Goal: Task Accomplishment & Management: Complete application form

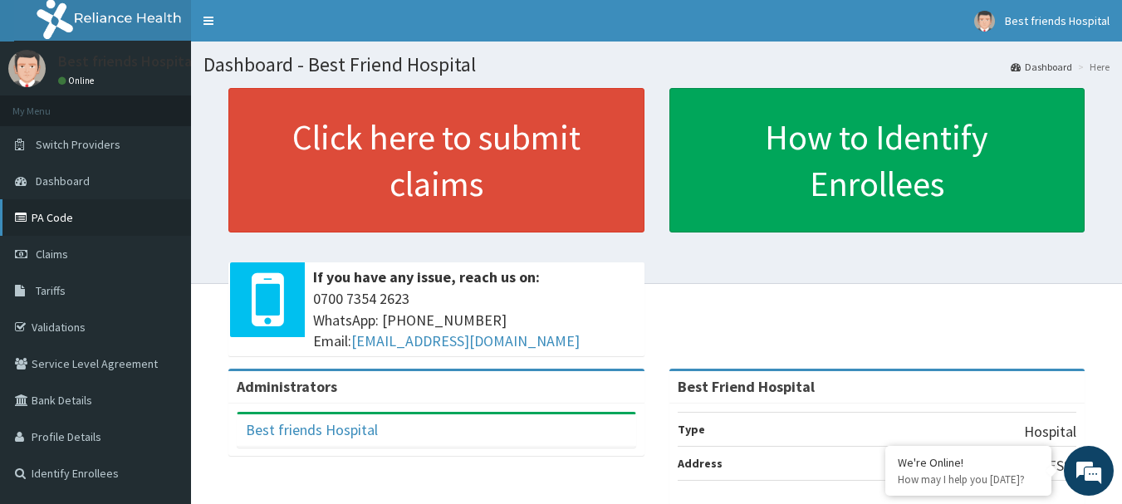
click at [51, 231] on link "PA Code" at bounding box center [95, 217] width 191 height 37
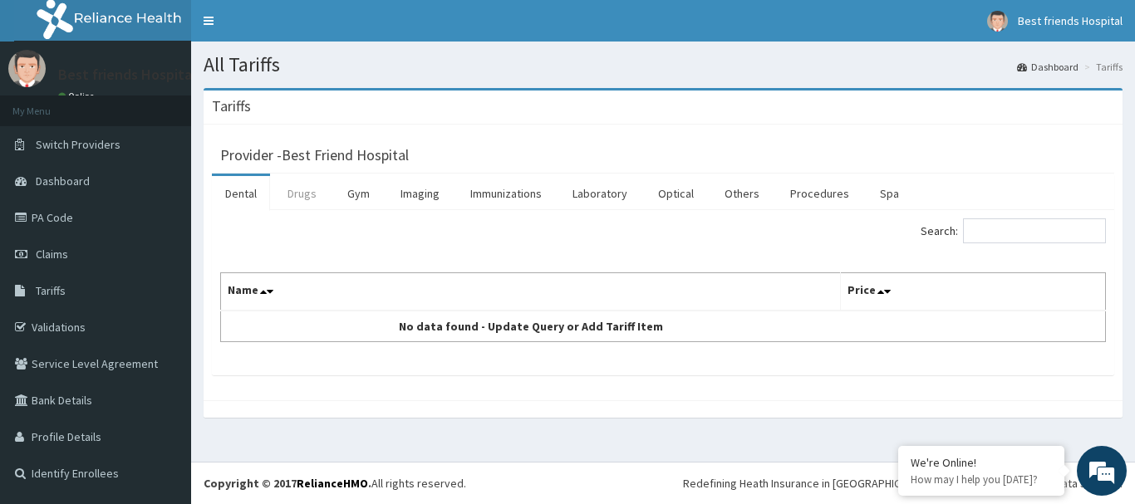
click at [307, 197] on link "Drugs" at bounding box center [302, 193] width 56 height 35
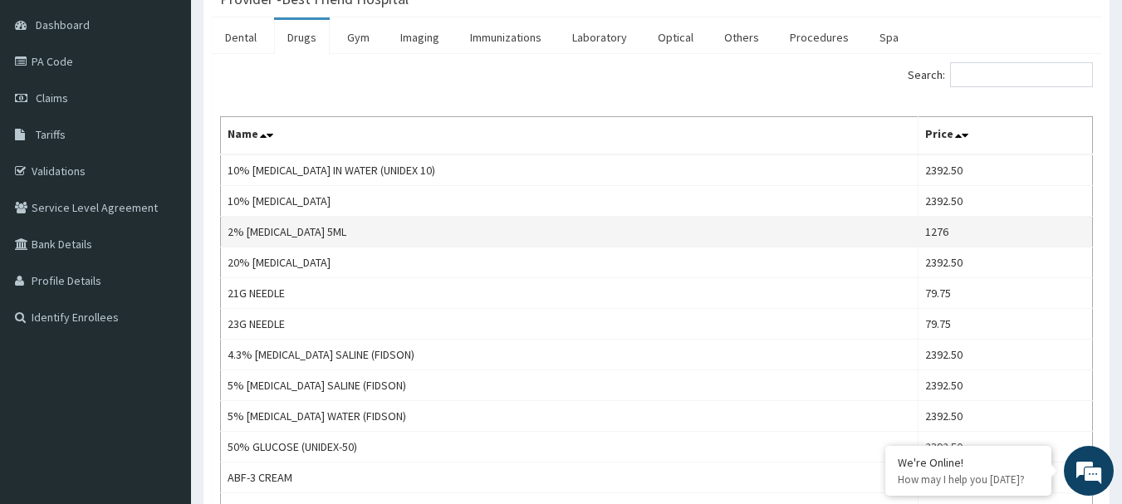
scroll to position [166, 0]
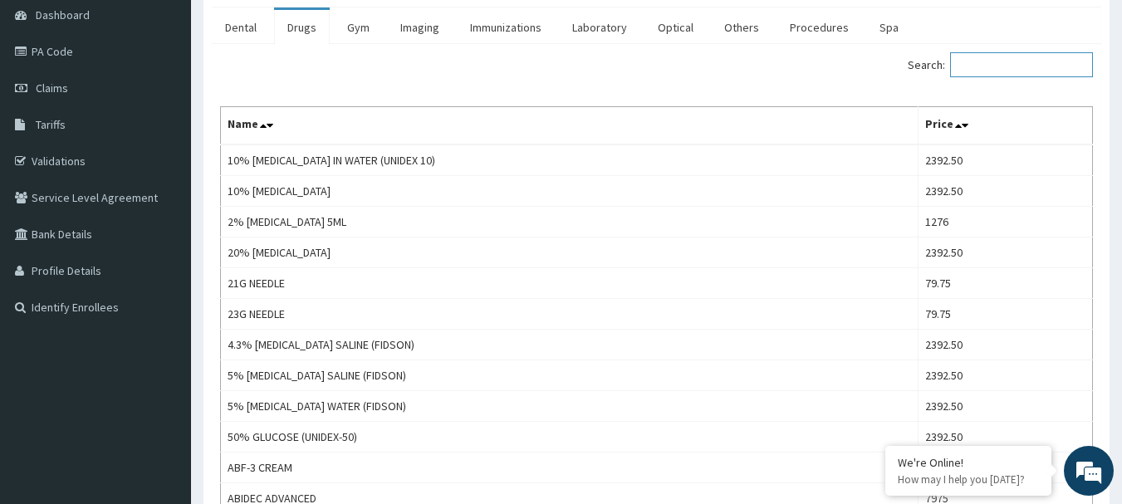
click at [966, 61] on input "Search:" at bounding box center [1021, 64] width 143 height 25
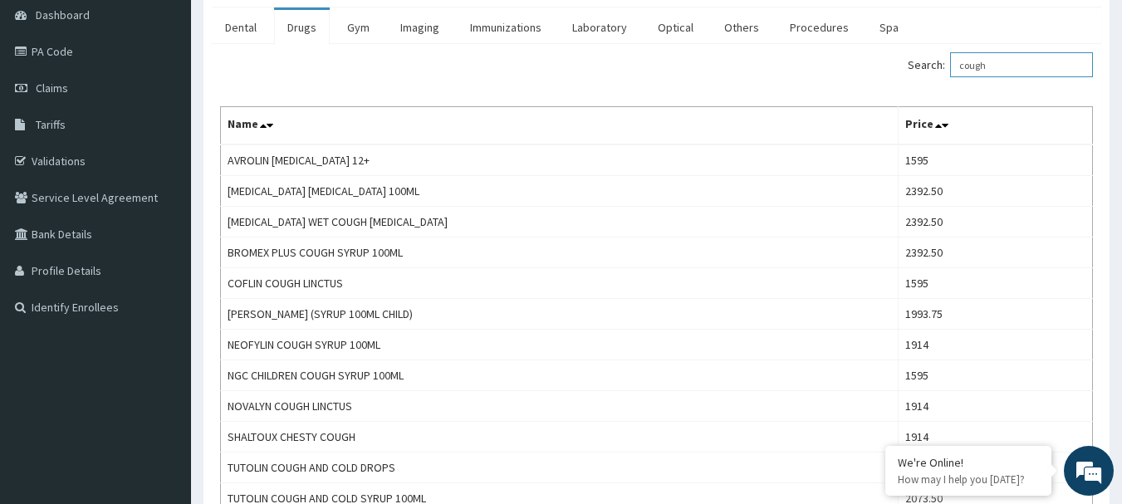
click at [1013, 70] on input "cough" at bounding box center [1021, 64] width 143 height 25
type input "c"
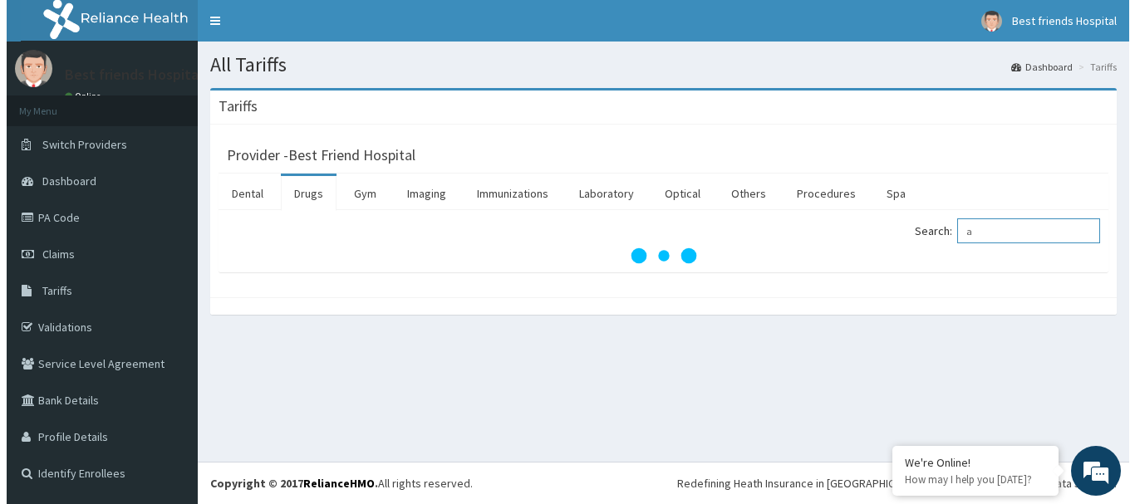
scroll to position [0, 0]
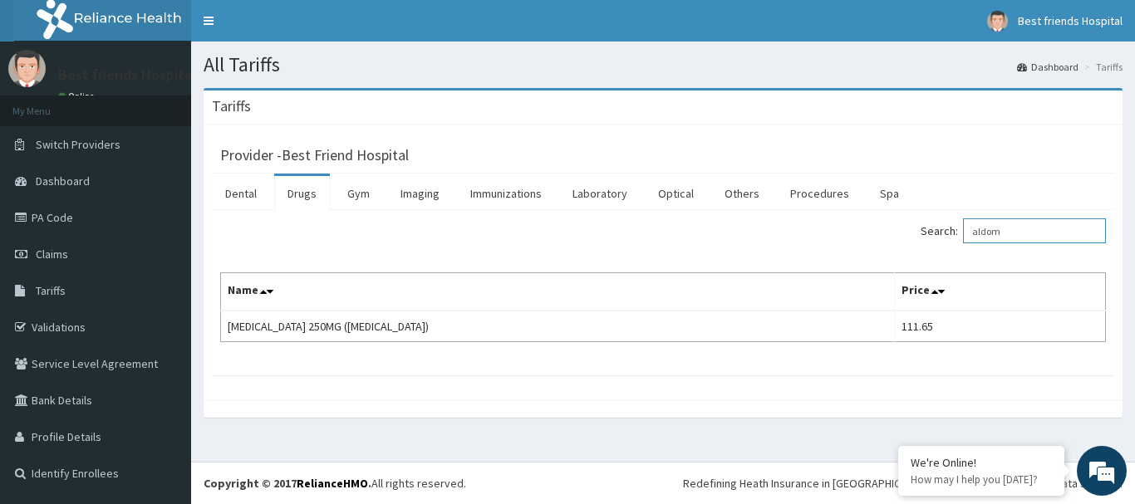
type input "aldom"
click at [86, 261] on link "Claims" at bounding box center [95, 254] width 191 height 37
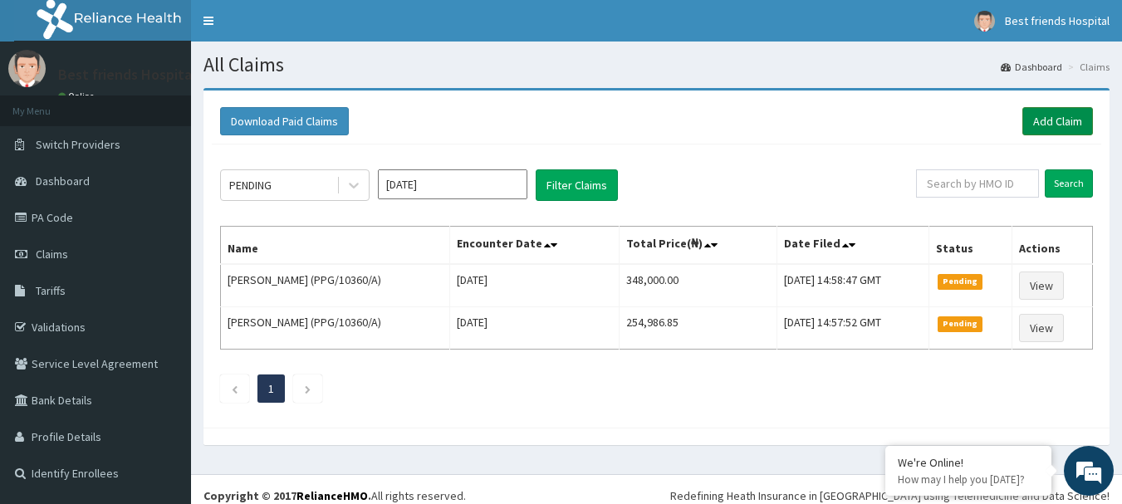
click at [1069, 110] on link "Add Claim" at bounding box center [1057, 121] width 71 height 28
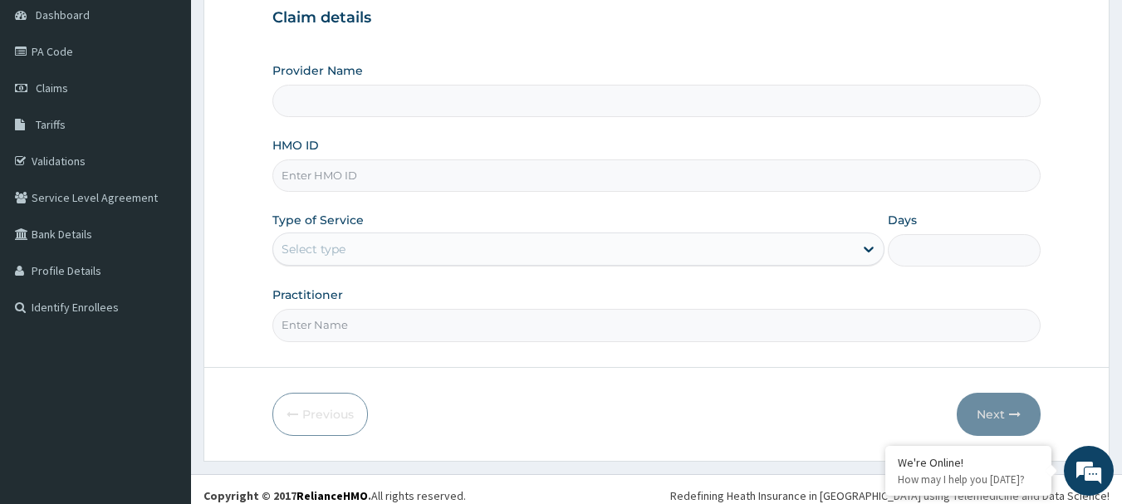
click at [379, 177] on input "HMO ID" at bounding box center [656, 175] width 769 height 32
type input "Best Friend Hospital"
paste input "ISD/10006/C"
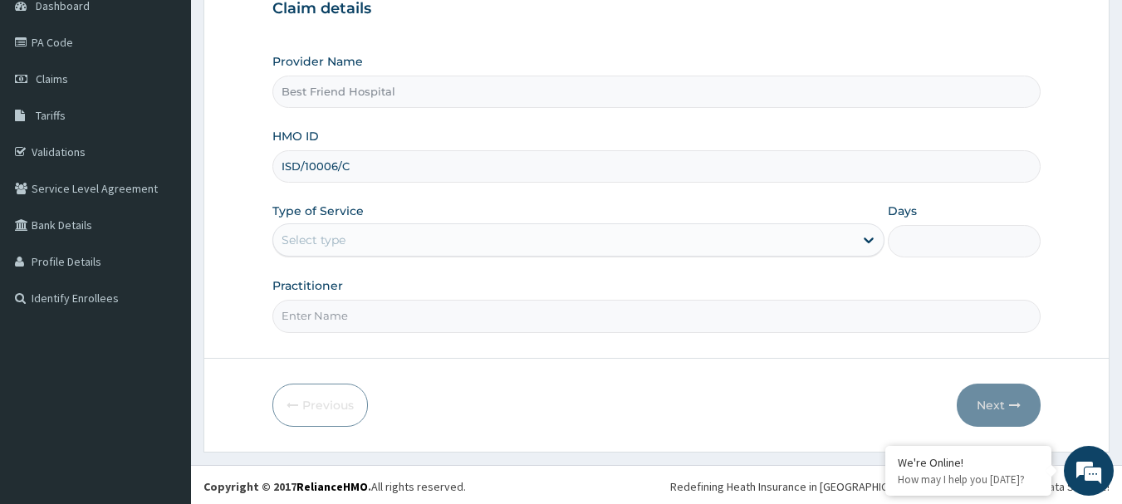
scroll to position [179, 0]
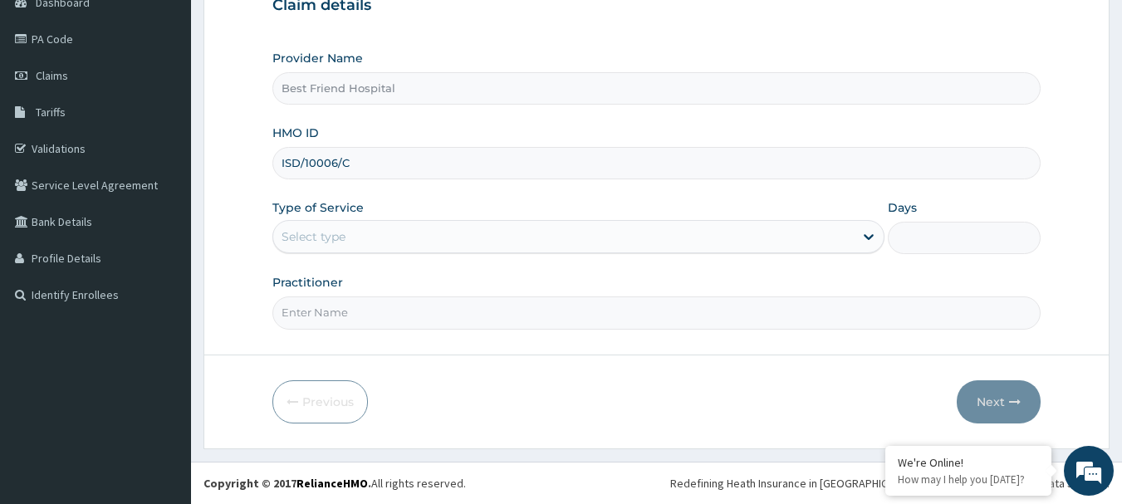
type input "ISD/10006/C"
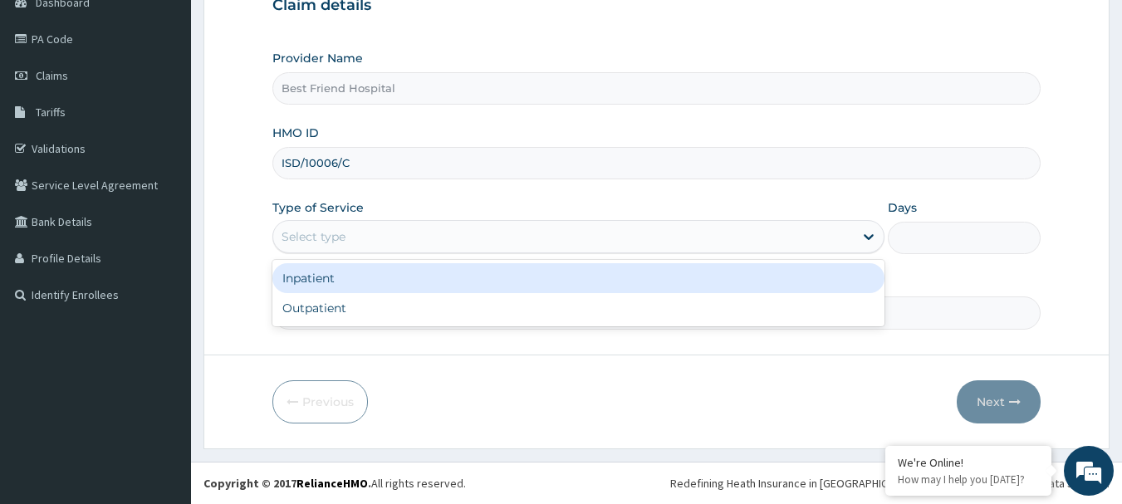
click at [449, 235] on div "Select type" at bounding box center [563, 236] width 581 height 27
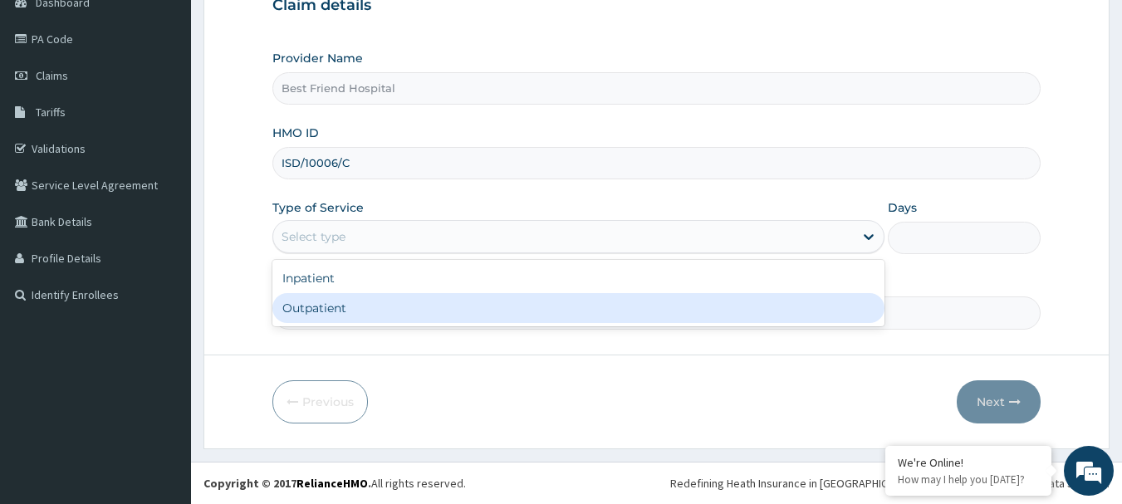
click at [435, 302] on div "Outpatient" at bounding box center [578, 308] width 612 height 30
type input "1"
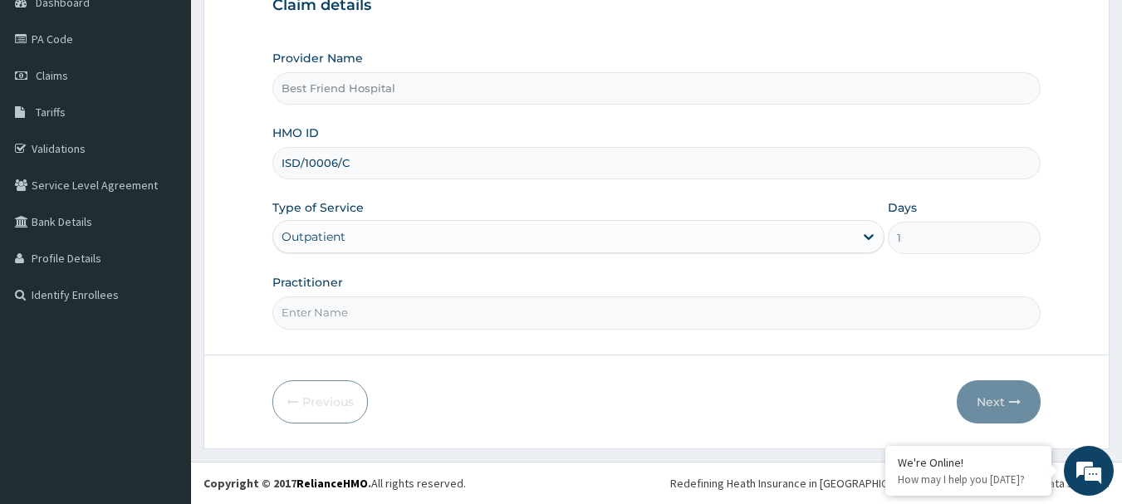
drag, startPoint x: 435, startPoint y: 302, endPoint x: 436, endPoint y: 329, distance: 26.6
click at [435, 302] on input "Practitioner" at bounding box center [656, 313] width 769 height 32
type input "DR. OLANREWAJU"
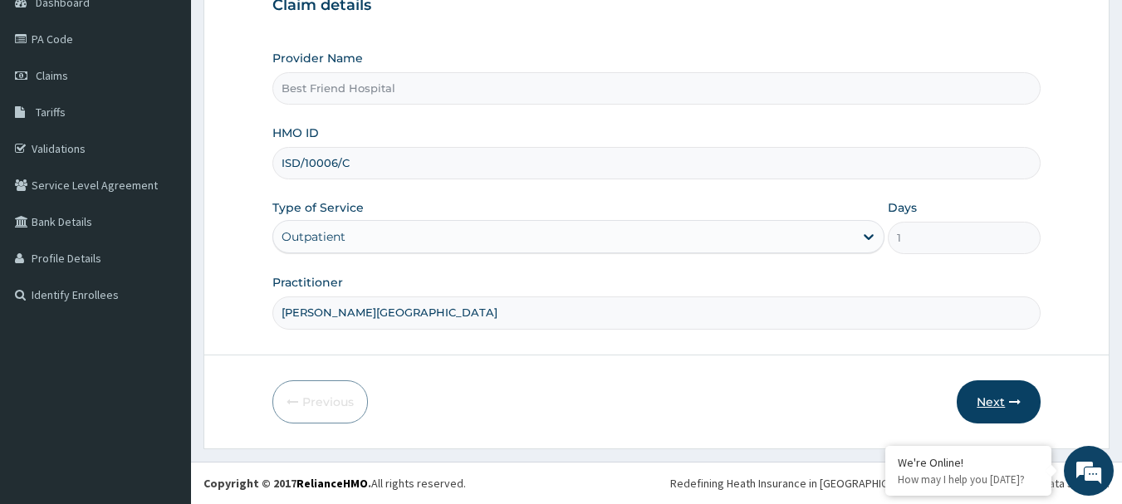
click at [988, 385] on button "Next" at bounding box center [999, 401] width 84 height 43
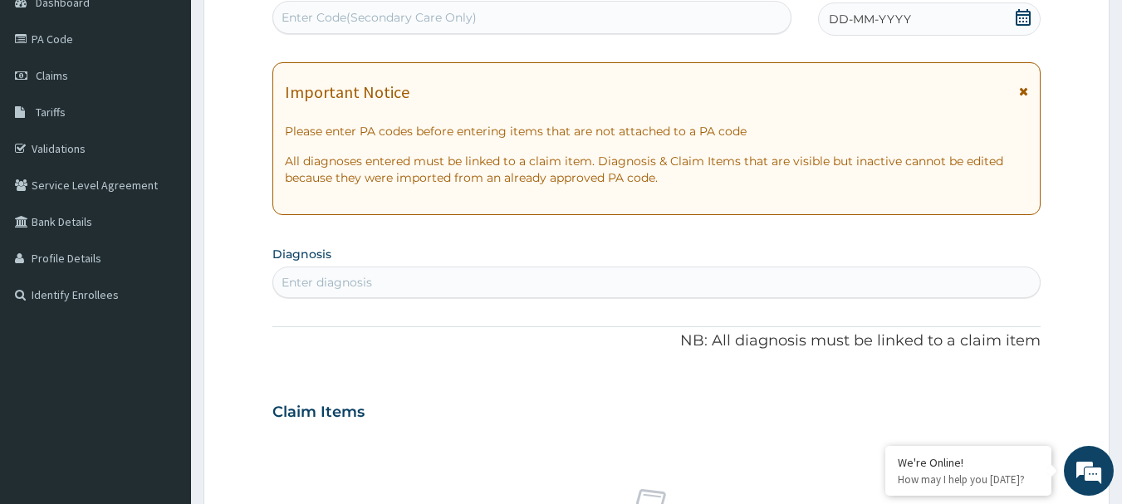
click at [701, 17] on div "Enter Code(Secondary Care Only)" at bounding box center [532, 17] width 518 height 27
type input "PA/C6D9B5"
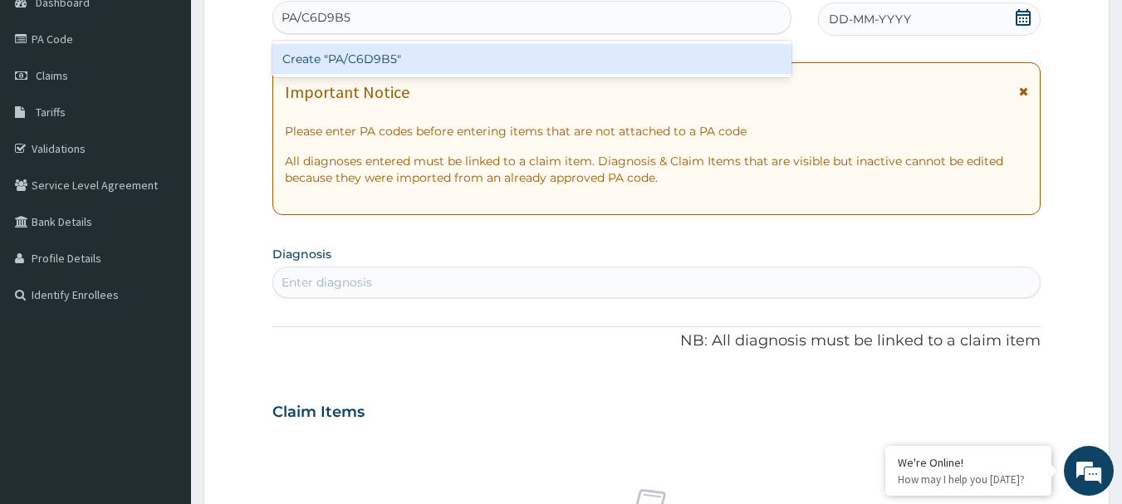
click at [635, 64] on div "Create "PA/C6D9B5"" at bounding box center [532, 59] width 520 height 30
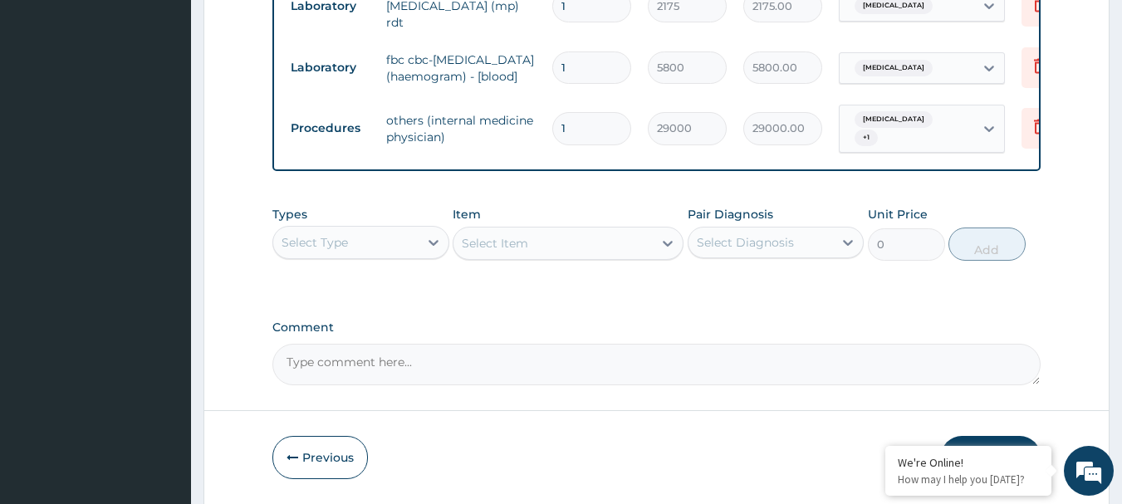
scroll to position [987, 0]
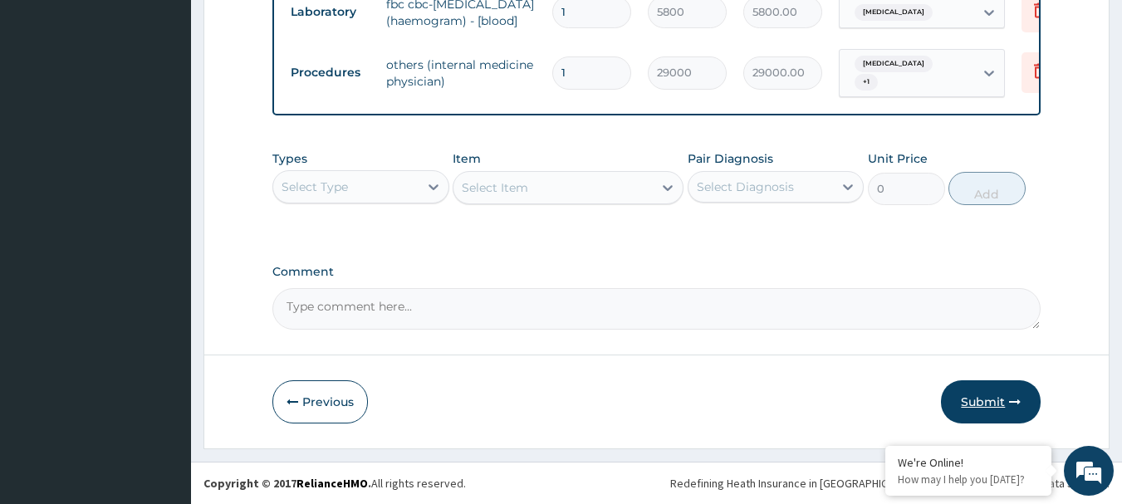
click at [967, 393] on button "Submit" at bounding box center [991, 401] width 100 height 43
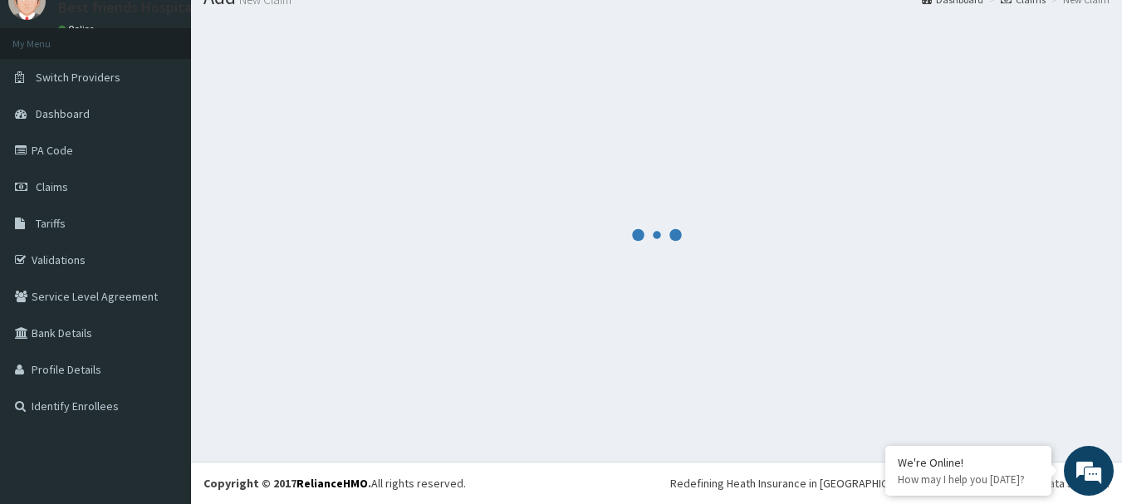
scroll to position [67, 0]
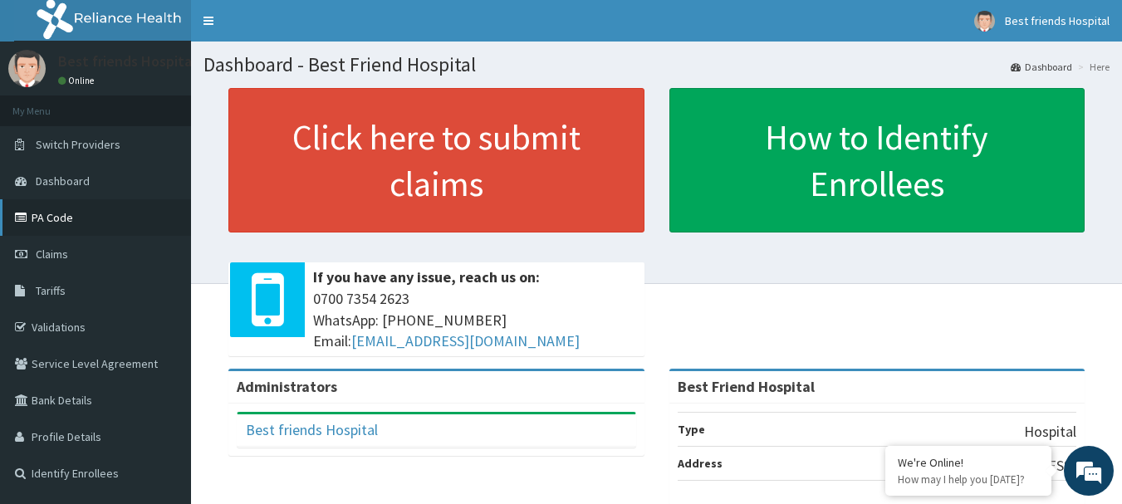
scroll to position [83, 0]
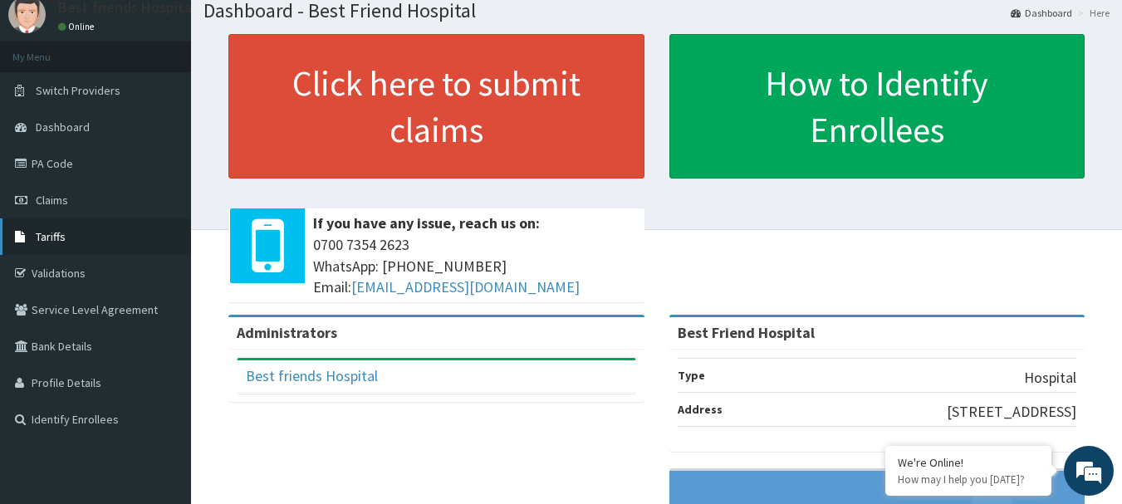
click at [51, 213] on ul "My Menu Switch Providers Dashboard PA Code Claims Tariffs Validations Service L…" at bounding box center [95, 240] width 191 height 396
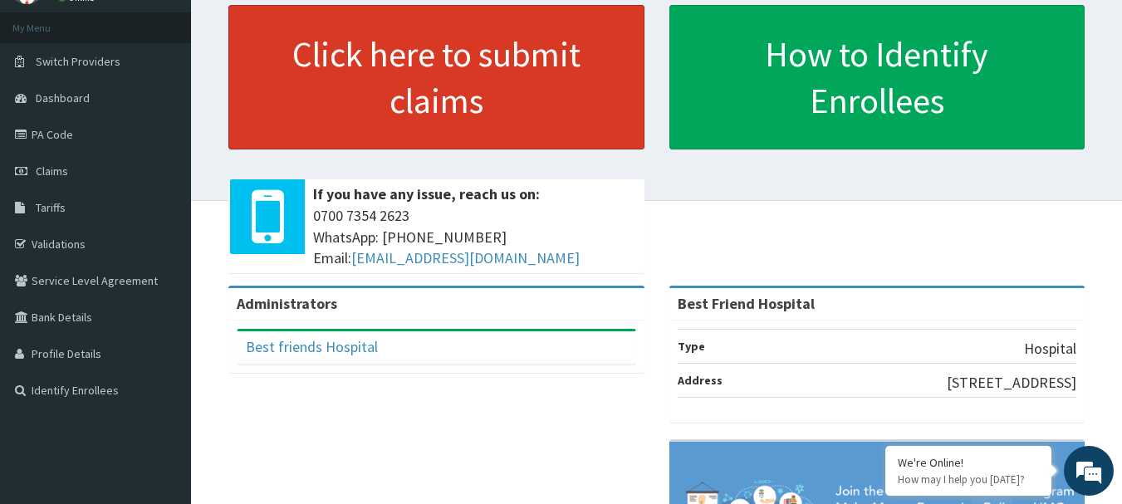
scroll to position [0, 0]
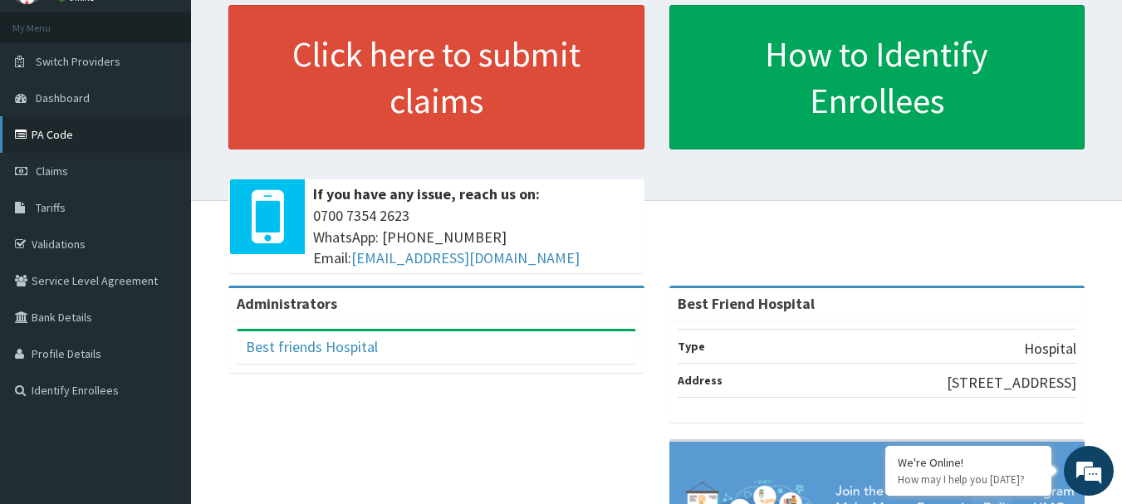
click at [56, 135] on link "PA Code" at bounding box center [95, 134] width 191 height 37
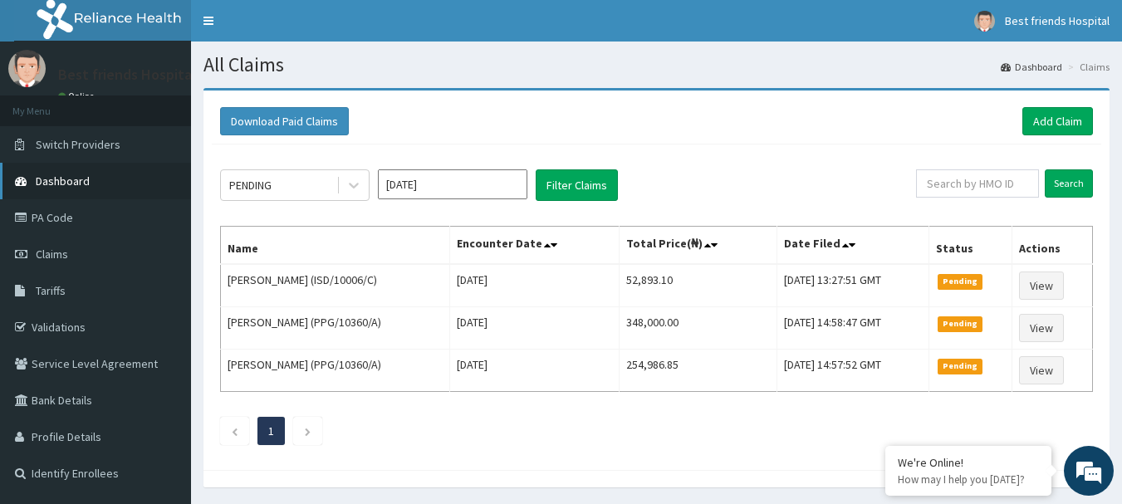
click at [50, 182] on span "Dashboard" at bounding box center [63, 181] width 54 height 15
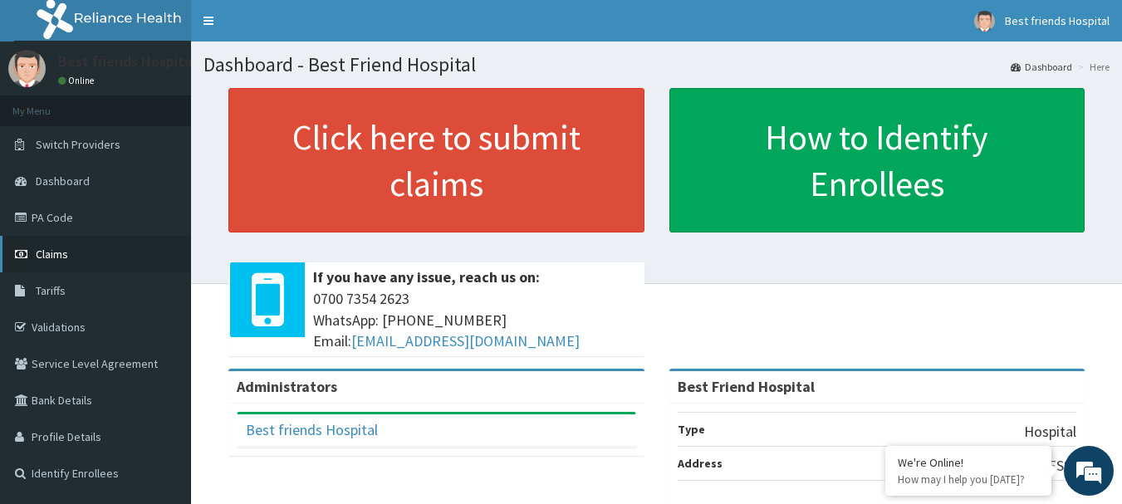
click at [51, 253] on span "Claims" at bounding box center [52, 254] width 32 height 15
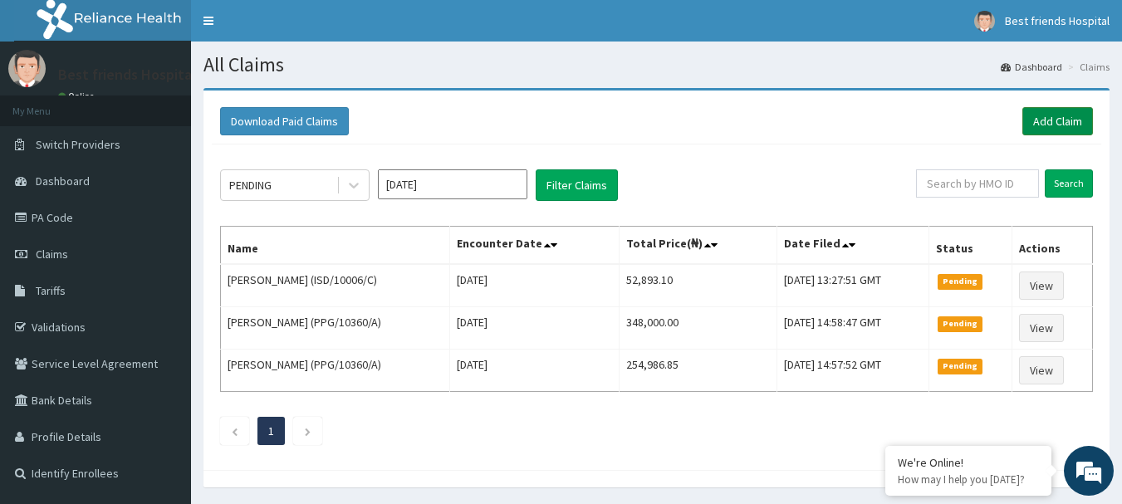
click at [1055, 131] on link "Add Claim" at bounding box center [1057, 121] width 71 height 28
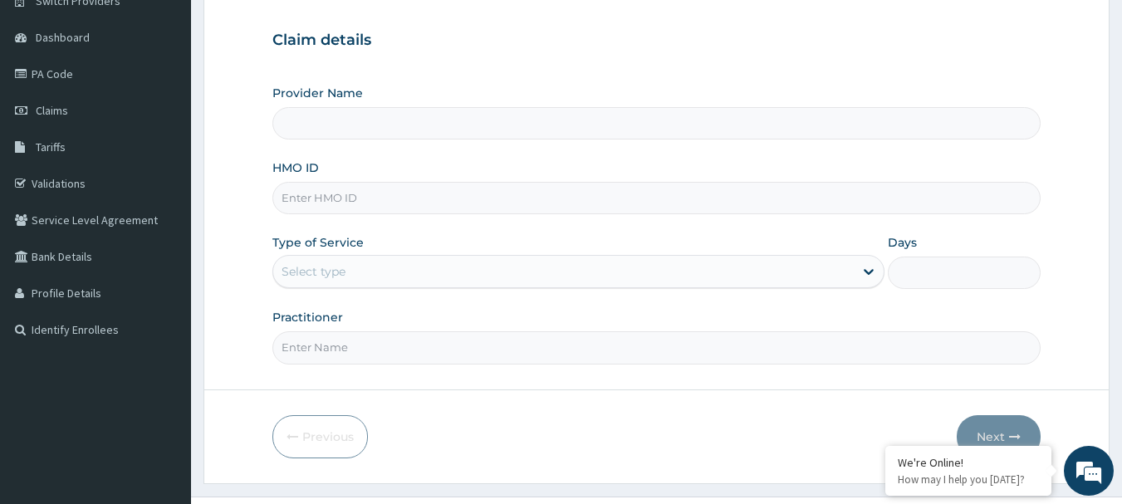
scroll to position [179, 0]
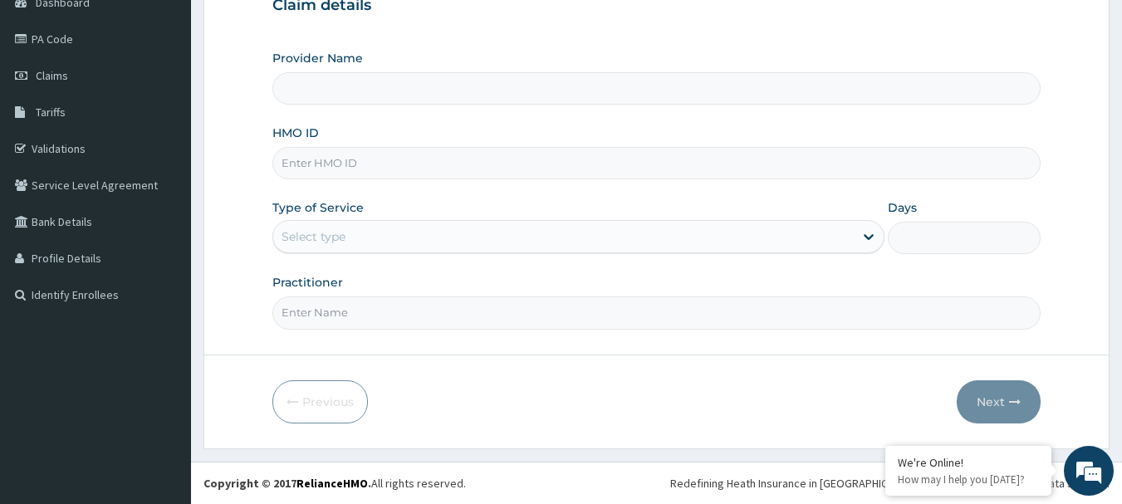
type input "Best Friend Hospital"
drag, startPoint x: 403, startPoint y: 174, endPoint x: 404, endPoint y: 163, distance: 10.9
click at [403, 174] on input "HMO ID" at bounding box center [656, 163] width 769 height 32
paste input "ISD/10006/B"
type input "ISD/10006/B"
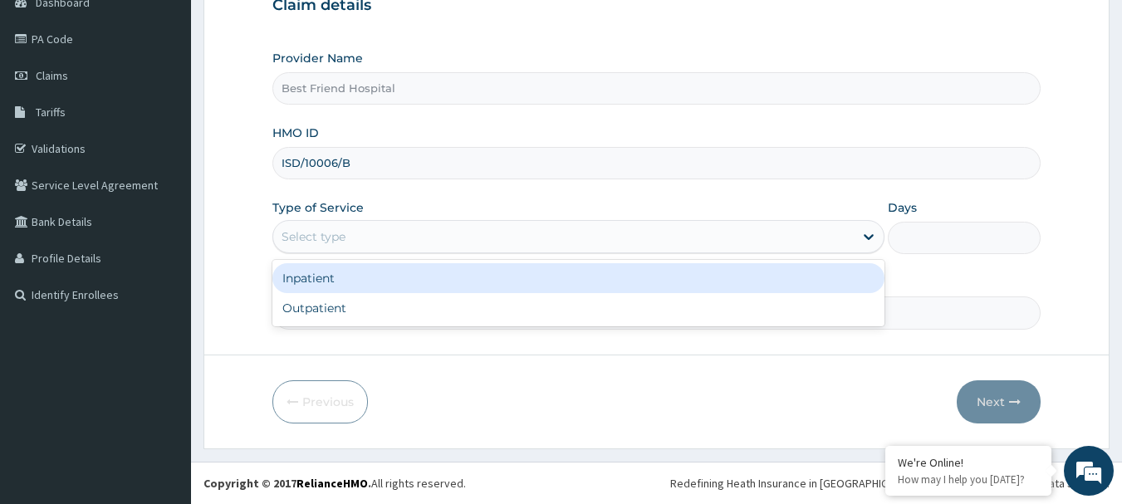
click at [403, 231] on div "Select type" at bounding box center [563, 236] width 581 height 27
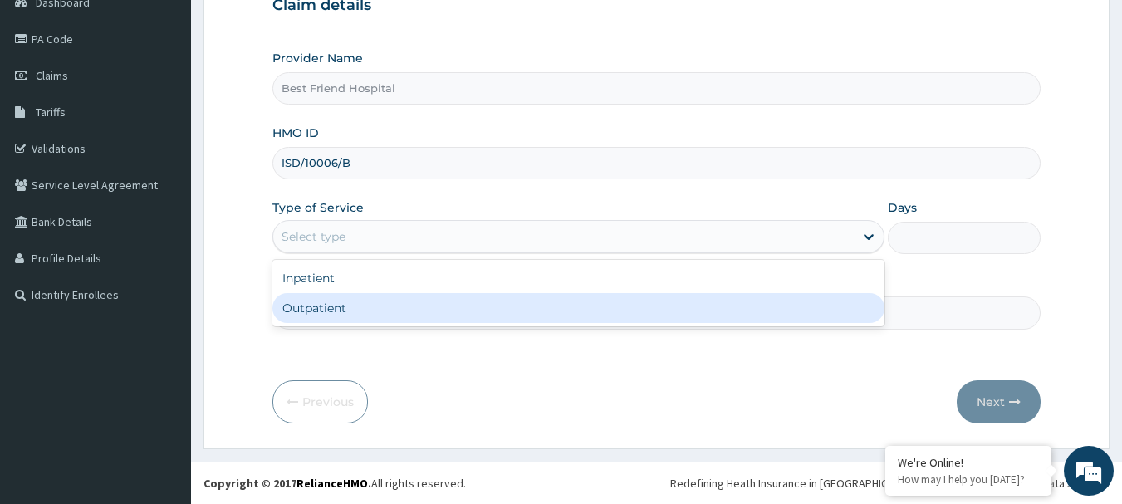
click at [393, 313] on div "Outpatient" at bounding box center [578, 308] width 612 height 30
type input "1"
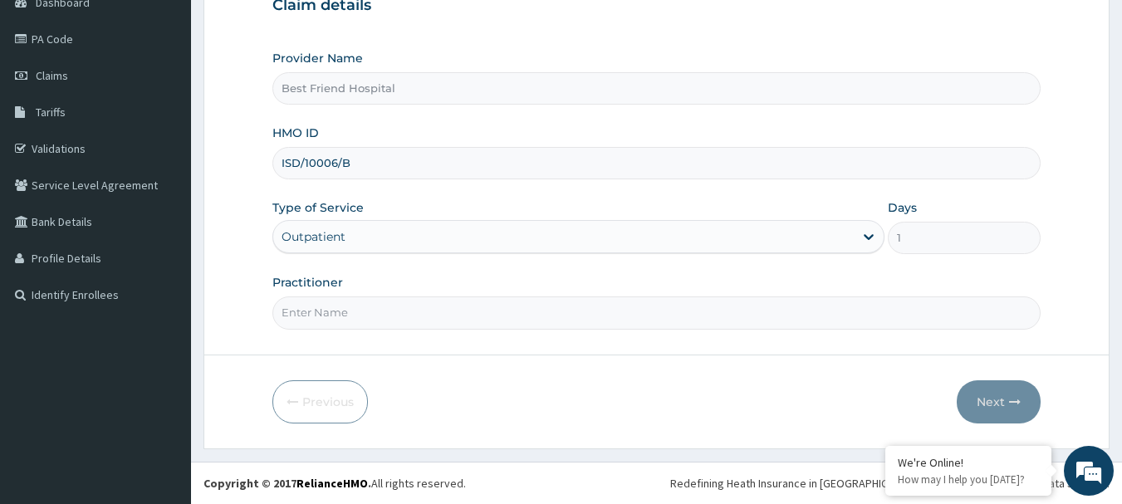
drag, startPoint x: 393, startPoint y: 304, endPoint x: 404, endPoint y: 321, distance: 21.0
click at [395, 305] on input "Practitioner" at bounding box center [656, 313] width 769 height 32
type input "DR. OLANREWAJU"
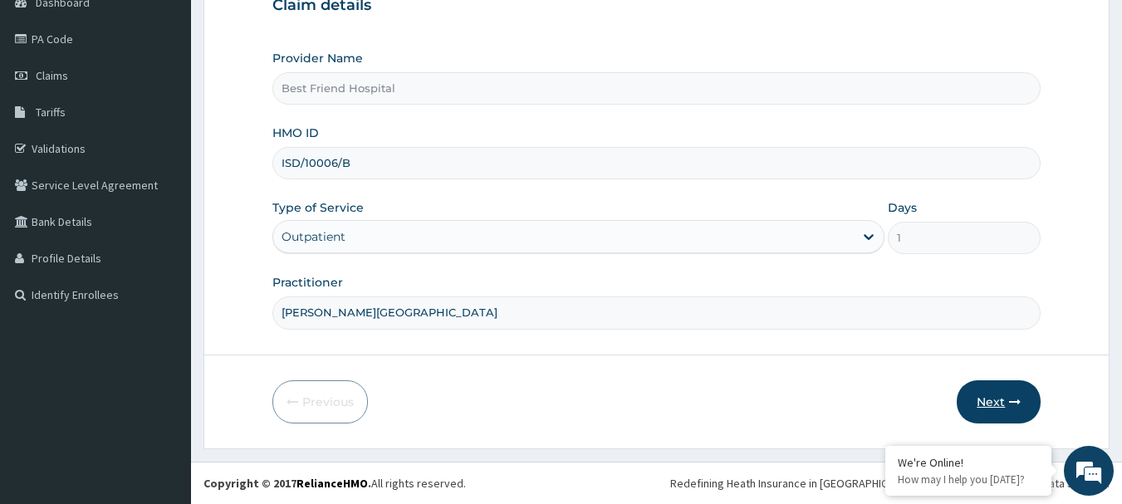
click at [986, 384] on button "Next" at bounding box center [999, 401] width 84 height 43
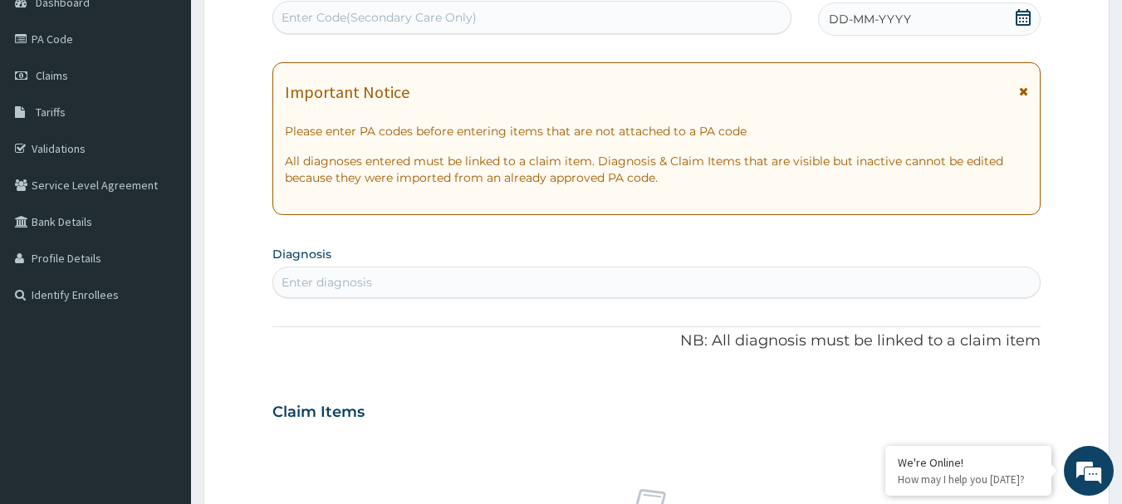
click at [456, 12] on div "Enter Code(Secondary Care Only)" at bounding box center [379, 17] width 195 height 17
type input "PA/7EAE4E"
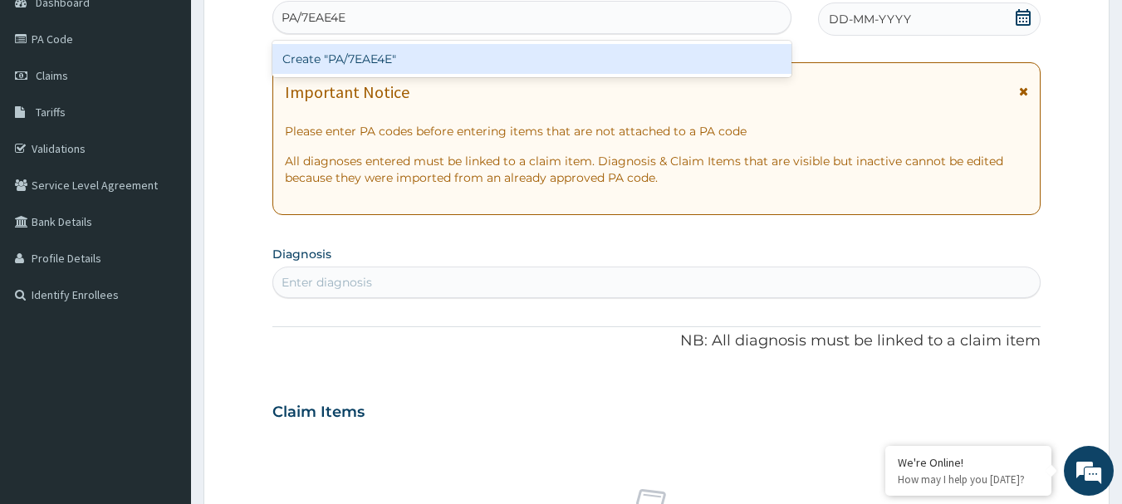
click at [436, 69] on div "Create "PA/7EAE4E"" at bounding box center [532, 59] width 520 height 30
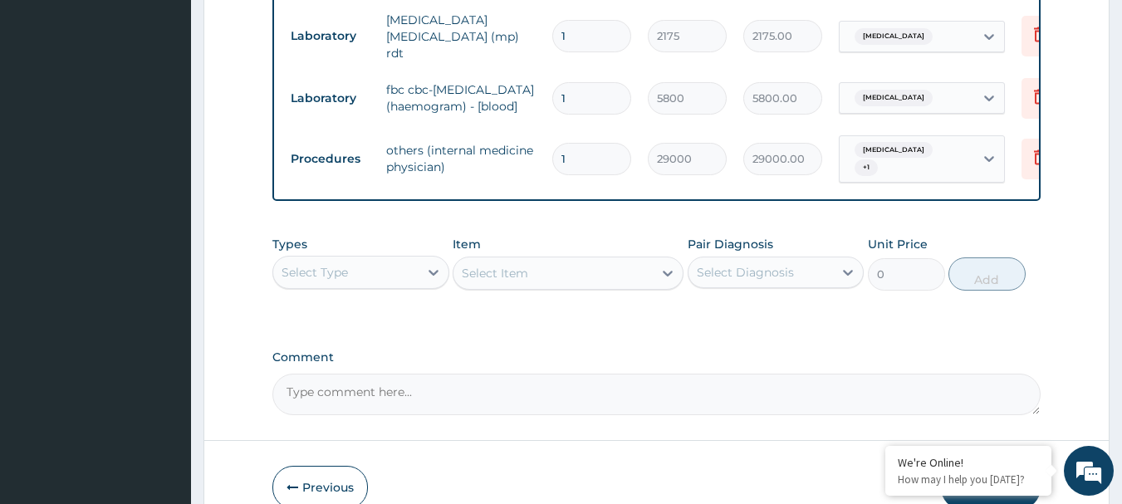
scroll to position [1037, 0]
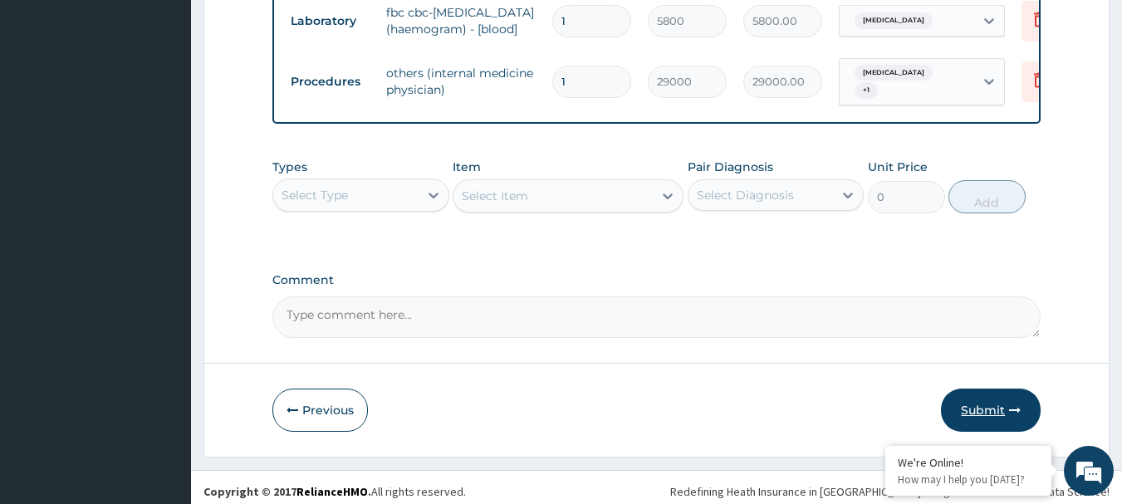
click at [963, 394] on button "Submit" at bounding box center [991, 410] width 100 height 43
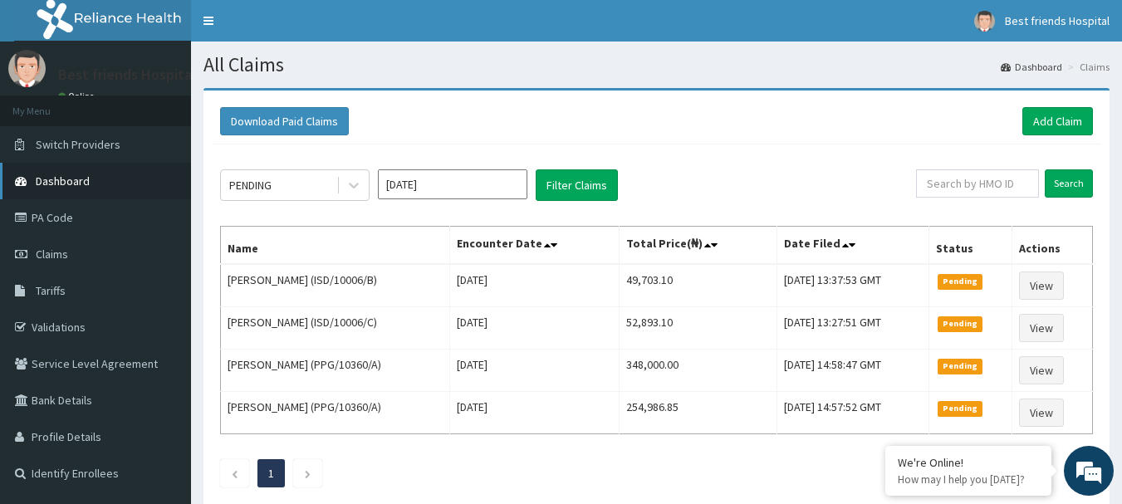
click at [37, 170] on link "Dashboard" at bounding box center [95, 181] width 191 height 37
